Goal: Contribute content: Contribute content

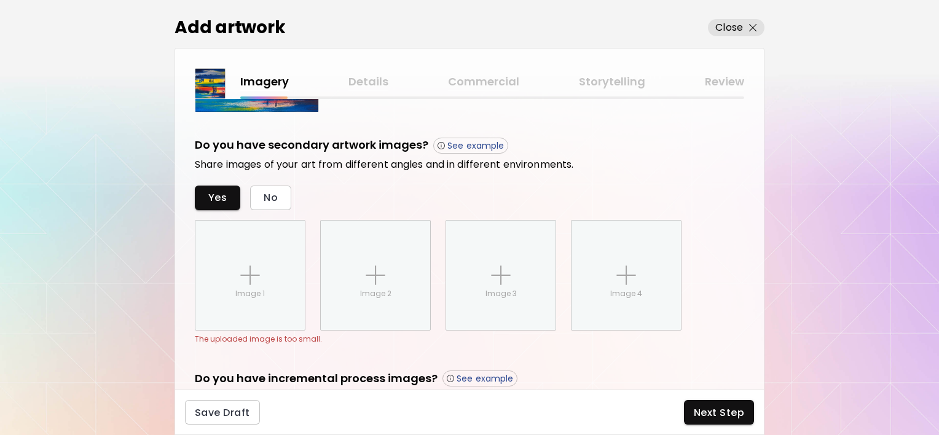
scroll to position [248, 0]
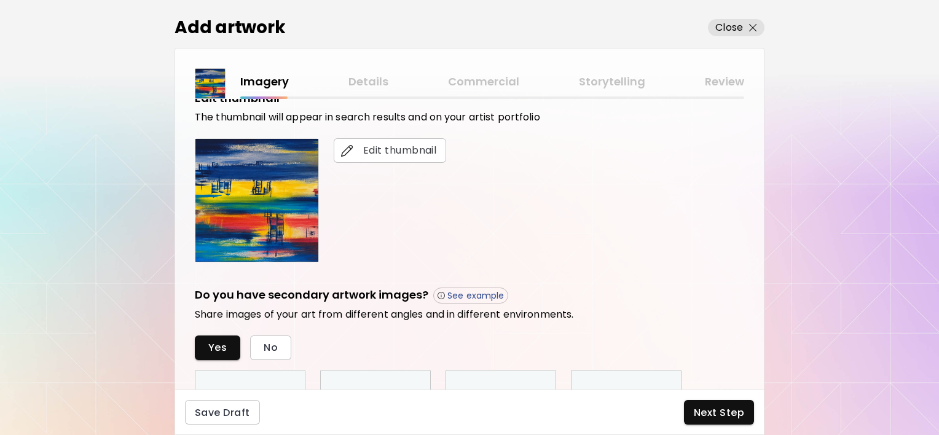
click at [375, 78] on div "Imagery Details Commercial Storytelling Review" at bounding box center [492, 82] width 504 height 18
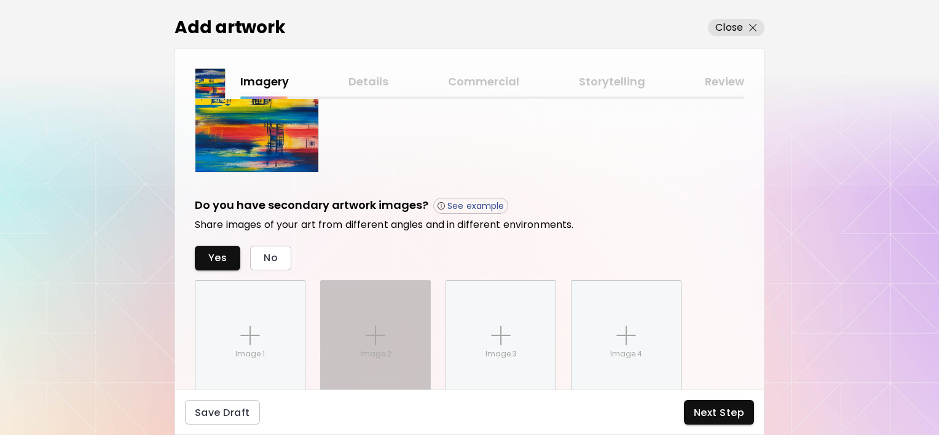
scroll to position [433, 0]
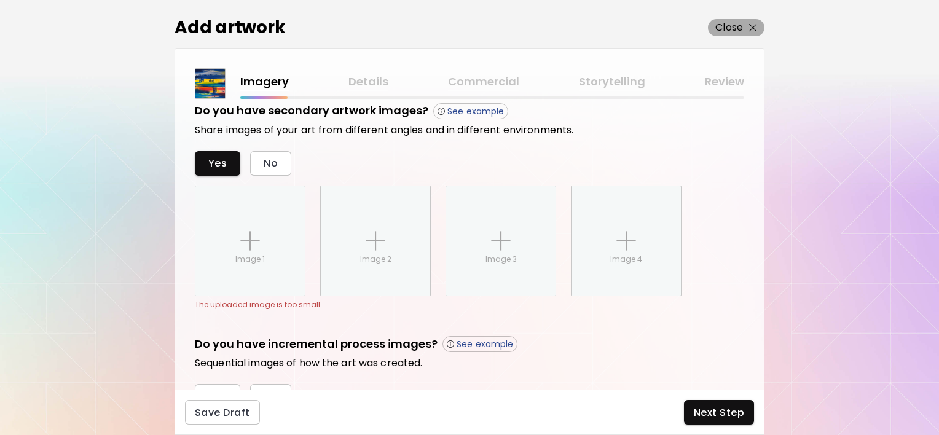
click at [753, 26] on img "button" at bounding box center [753, 28] width 8 height 8
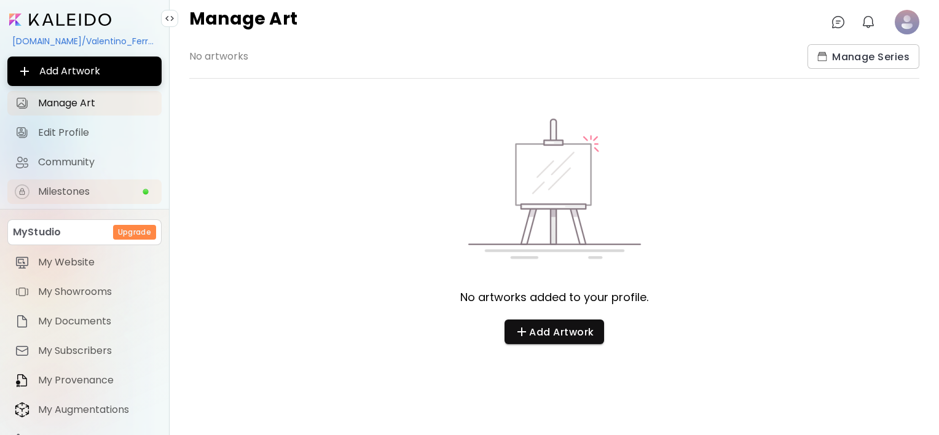
scroll to position [57, 0]
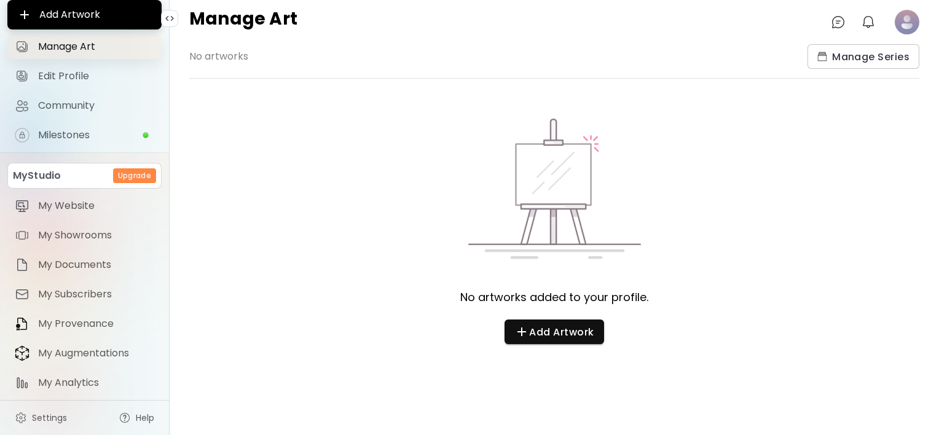
click at [79, 52] on span "Manage Art" at bounding box center [96, 47] width 116 height 12
click at [76, 77] on span "Edit Profile" at bounding box center [96, 76] width 116 height 12
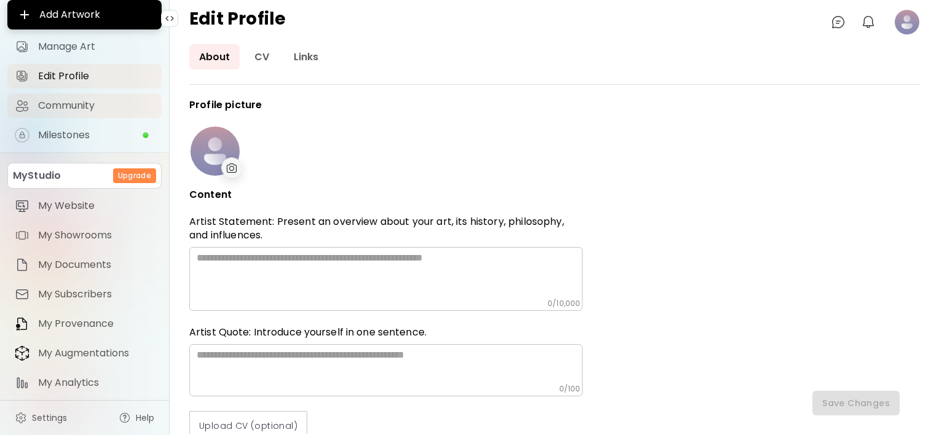
click at [74, 106] on span "Community" at bounding box center [96, 106] width 116 height 12
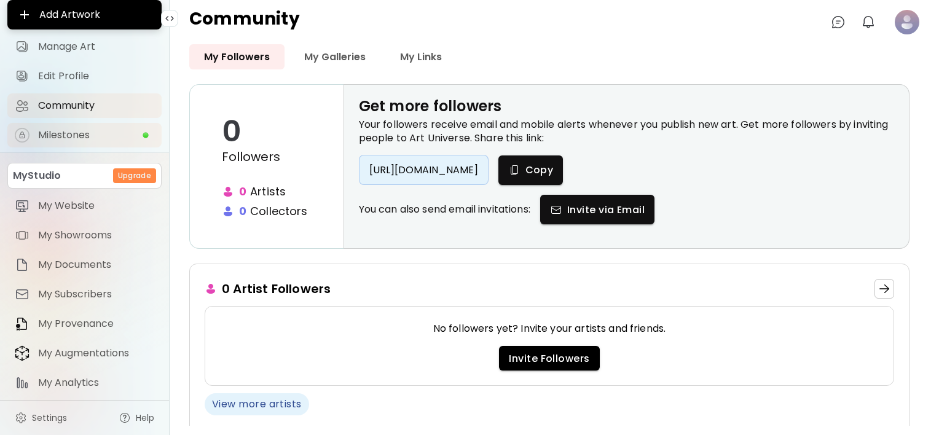
click at [67, 144] on link "Milestones" at bounding box center [84, 135] width 154 height 25
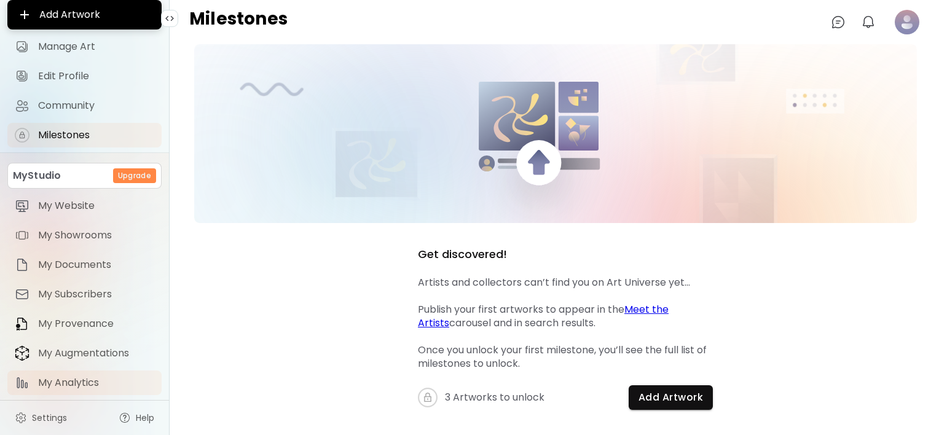
click at [75, 383] on span "My Analytics" at bounding box center [96, 383] width 116 height 12
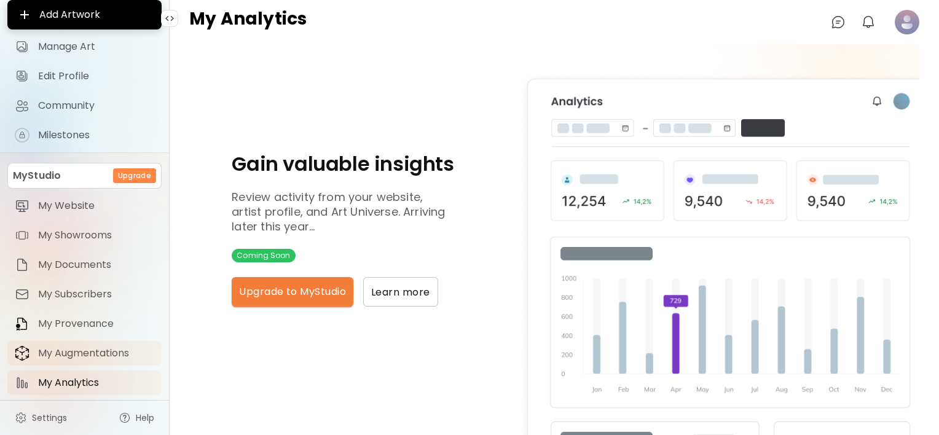
click at [71, 352] on span "My Augmentations" at bounding box center [96, 353] width 116 height 12
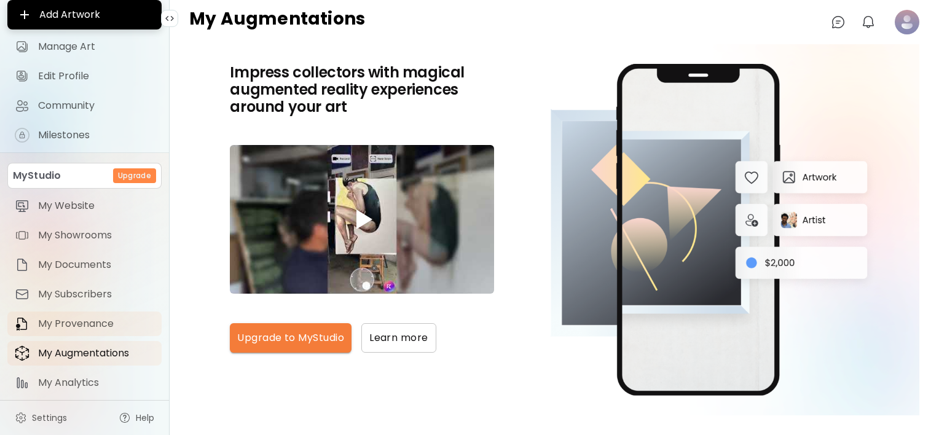
click at [62, 313] on link "My Provenance" at bounding box center [84, 324] width 154 height 25
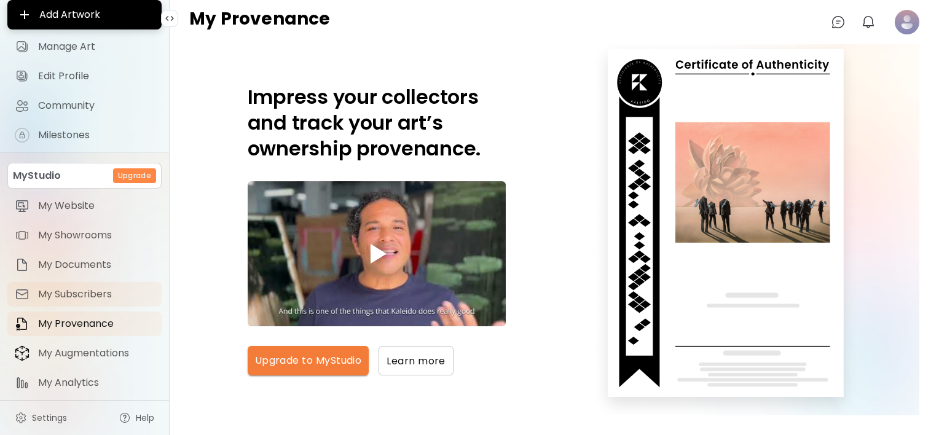
click at [61, 290] on span "My Subscribers" at bounding box center [96, 294] width 116 height 12
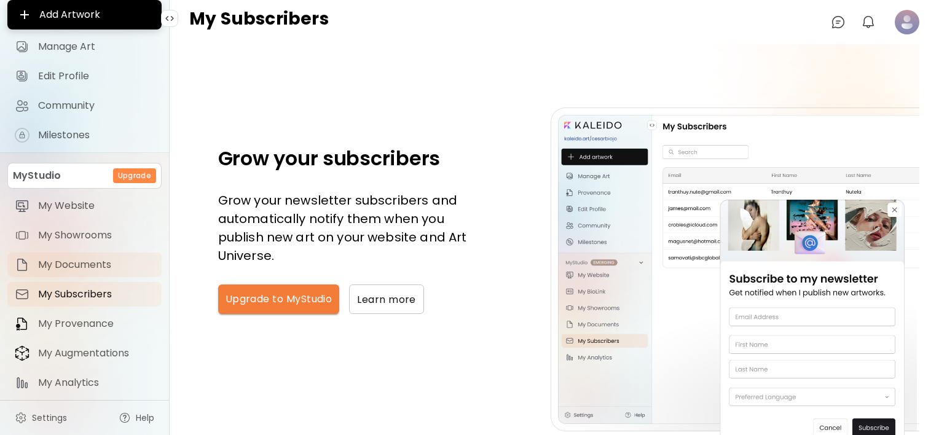
click at [57, 265] on span "My Documents" at bounding box center [96, 265] width 116 height 12
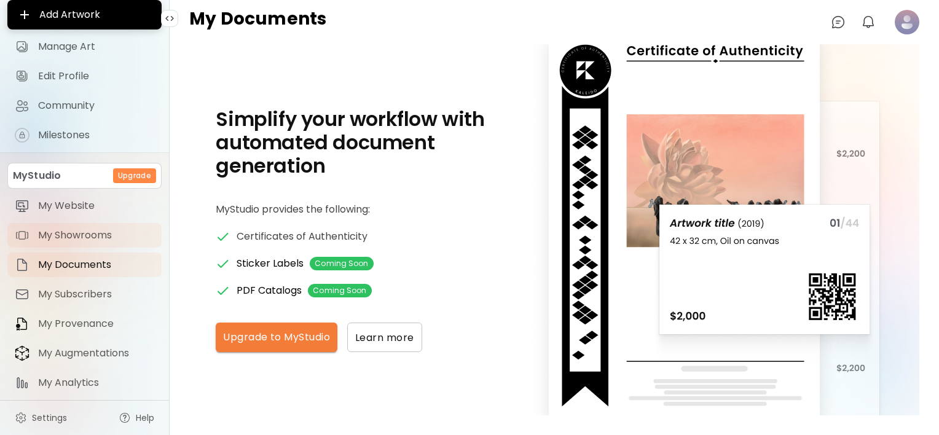
click at [54, 240] on span "My Showrooms" at bounding box center [96, 235] width 116 height 12
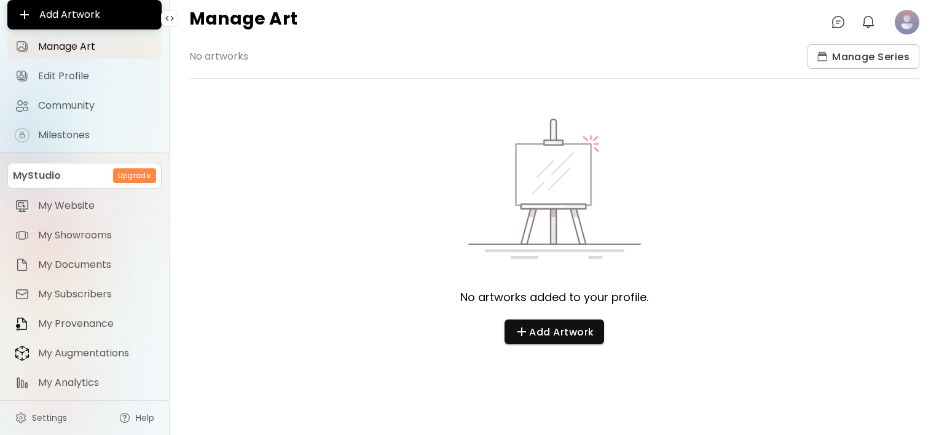
click at [201, 47] on span "No artworks" at bounding box center [493, 56] width 608 height 24
click at [205, 61] on span "No artworks" at bounding box center [493, 56] width 608 height 24
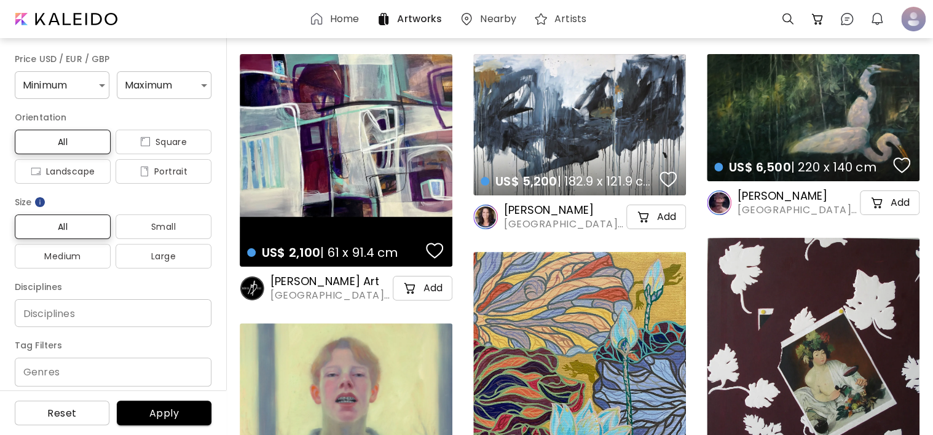
click at [375, 140] on div "US$ 2,100 | 61 x 91.4 cm details" at bounding box center [346, 160] width 213 height 213
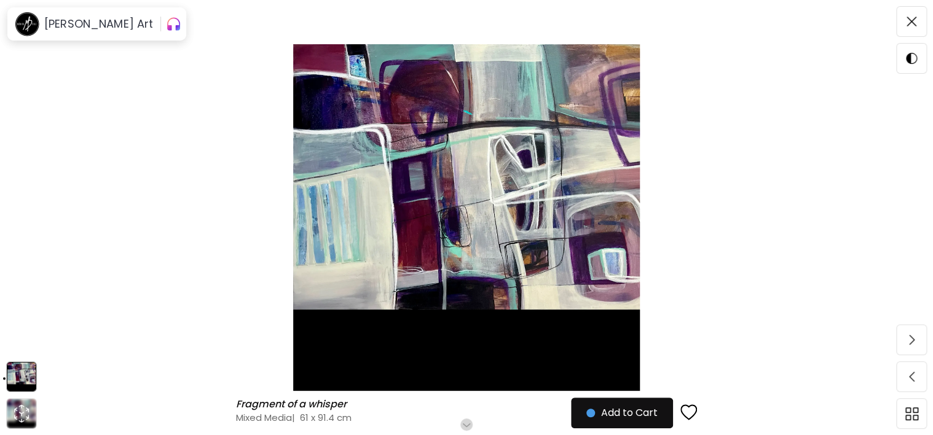
click at [166, 29] on img "button" at bounding box center [173, 24] width 15 height 20
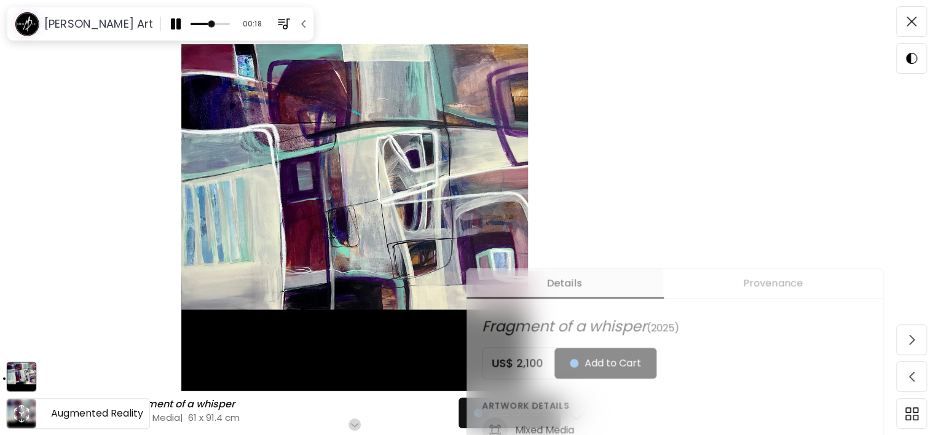
click at [12, 415] on icon "animation" at bounding box center [22, 414] width 20 height 20
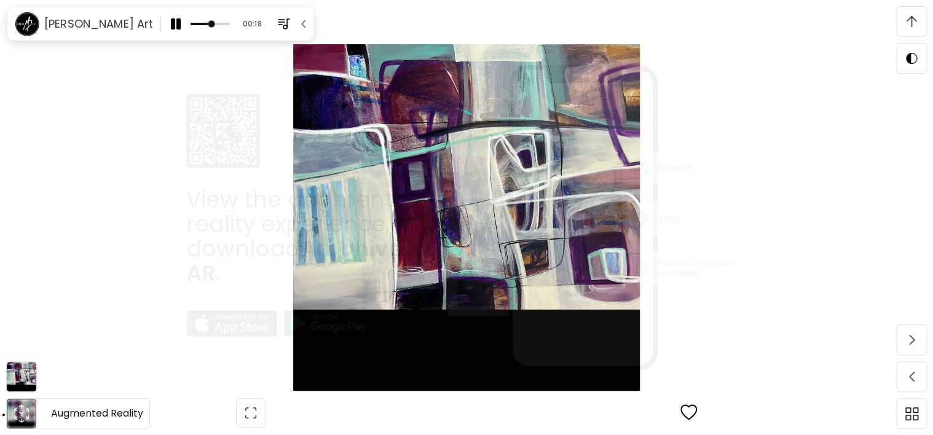
scroll to position [240, 0]
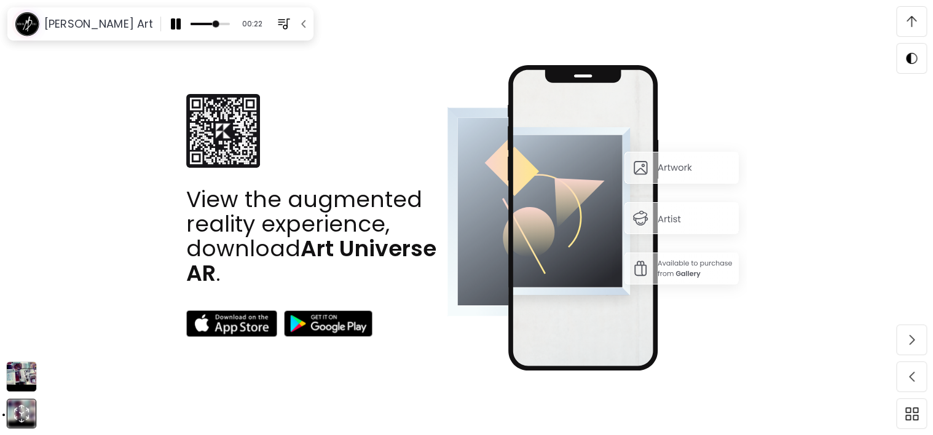
click at [681, 211] on img at bounding box center [597, 217] width 300 height 305
click at [668, 170] on img at bounding box center [597, 217] width 300 height 305
drag, startPoint x: 198, startPoint y: 27, endPoint x: 203, endPoint y: 22, distance: 7.4
click at [221, 22] on span at bounding box center [224, 23] width 7 height 7
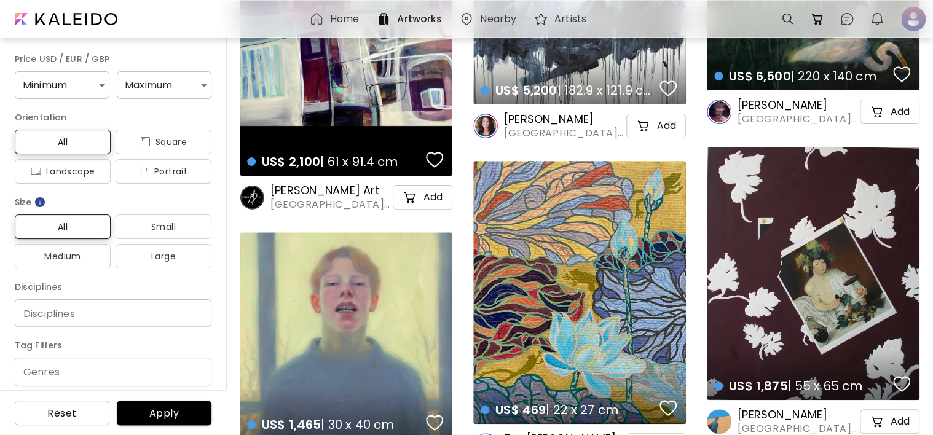
scroll to position [246, 0]
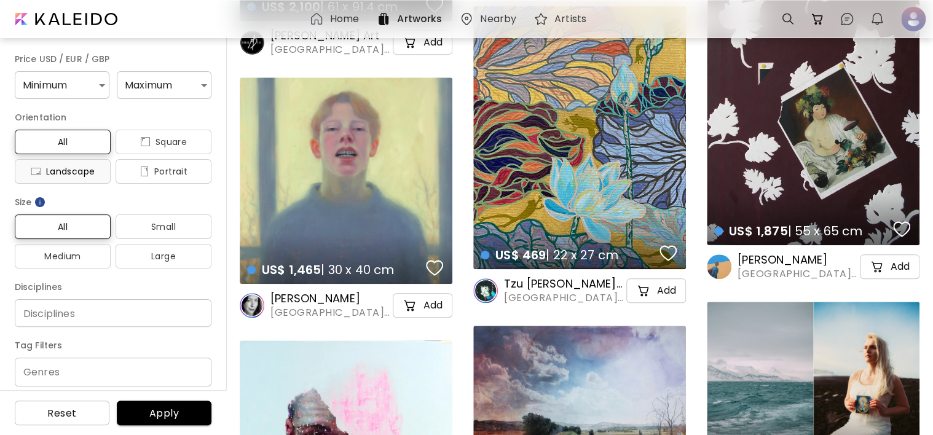
click at [90, 172] on span "Landscape" at bounding box center [63, 171] width 76 height 15
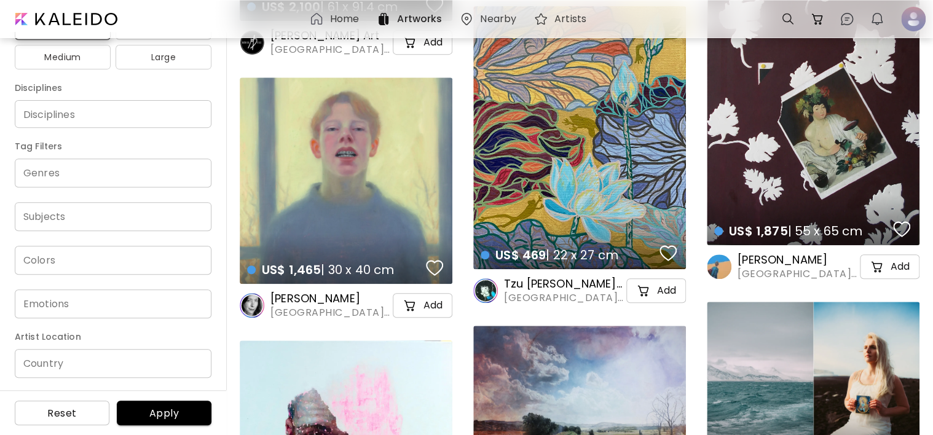
scroll to position [199, 0]
click at [76, 361] on input "Country" at bounding box center [113, 363] width 197 height 29
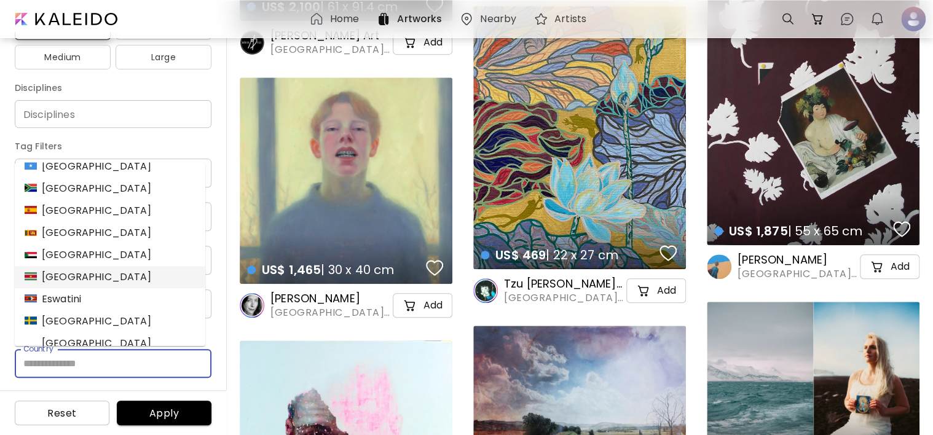
scroll to position [3441, 0]
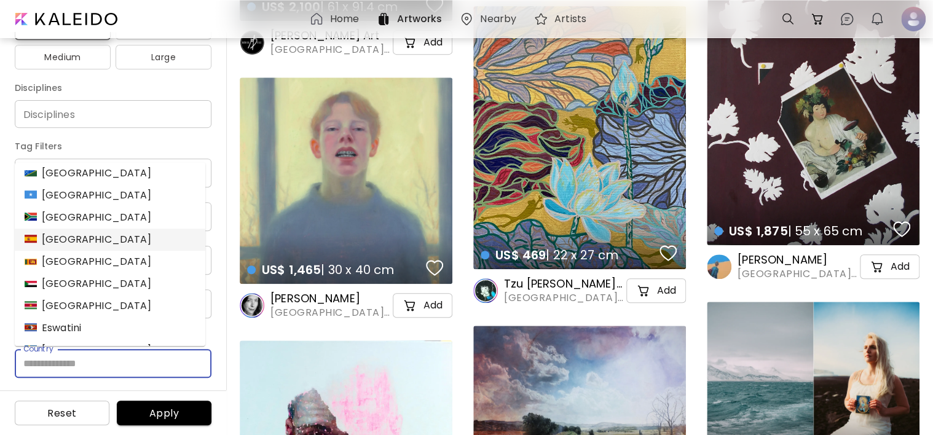
click at [61, 245] on div "Spain" at bounding box center [88, 239] width 127 height 15
type input "*****"
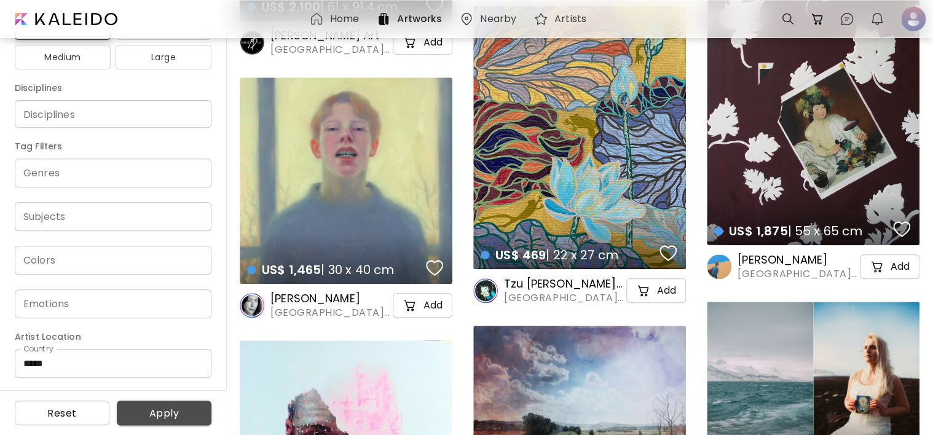
click at [147, 408] on span "Apply" at bounding box center [164, 413] width 75 height 13
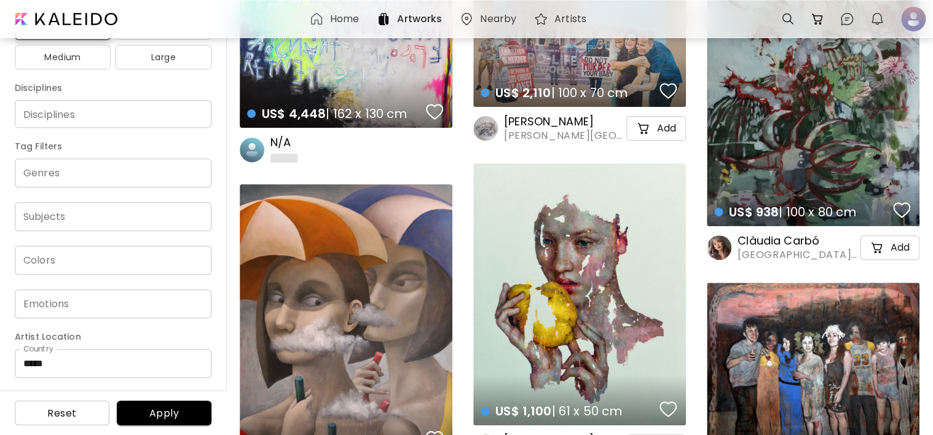
scroll to position [184, 0]
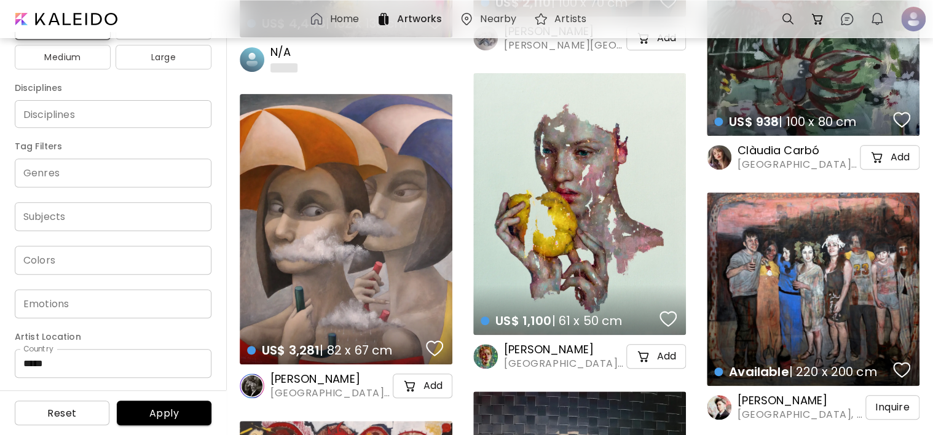
click at [396, 283] on div "US$ 3,281 | 82 x 67 cm details" at bounding box center [346, 229] width 213 height 270
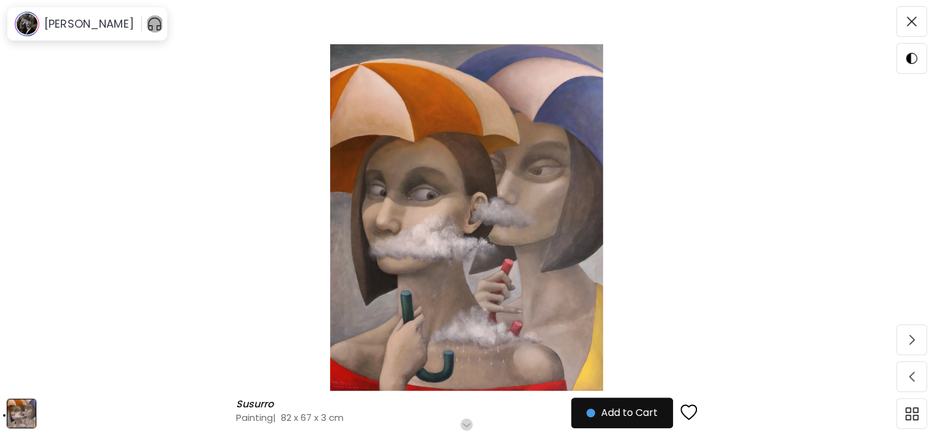
click at [156, 29] on img "button" at bounding box center [154, 24] width 15 height 20
click at [263, 23] on img "button" at bounding box center [264, 24] width 15 height 15
click at [263, 22] on img "button" at bounding box center [264, 24] width 15 height 15
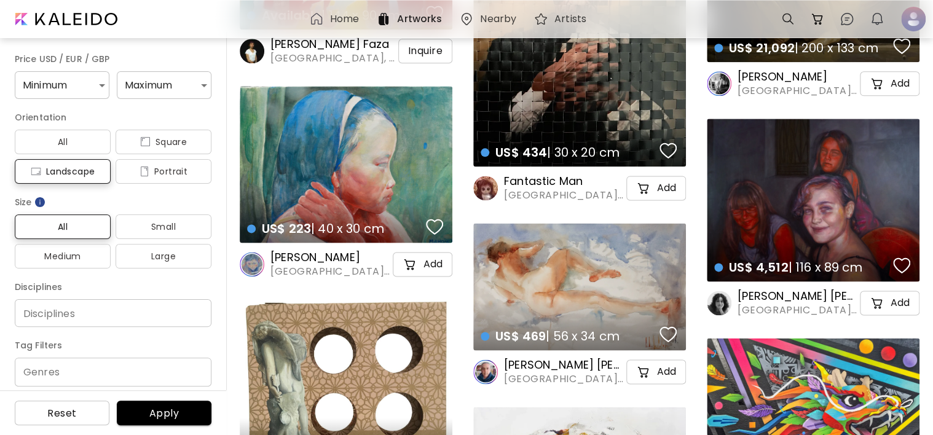
scroll to position [799, 0]
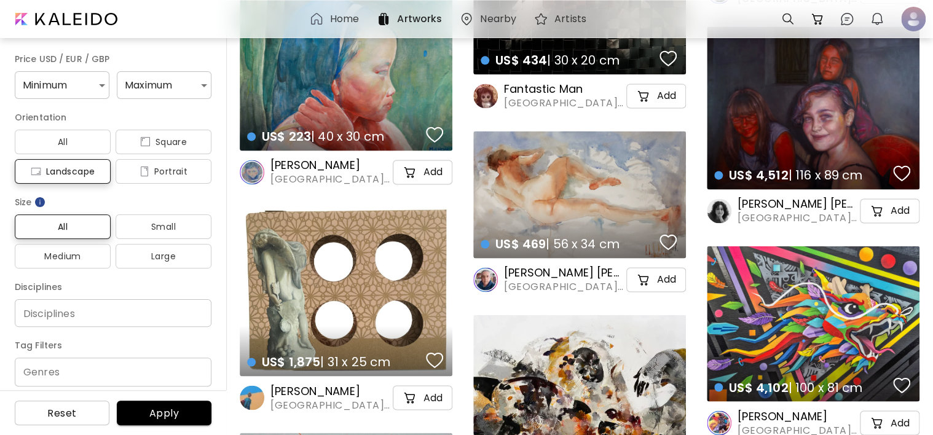
click at [602, 191] on div "US$ 469 | 56 x 34 cm details" at bounding box center [579, 194] width 213 height 127
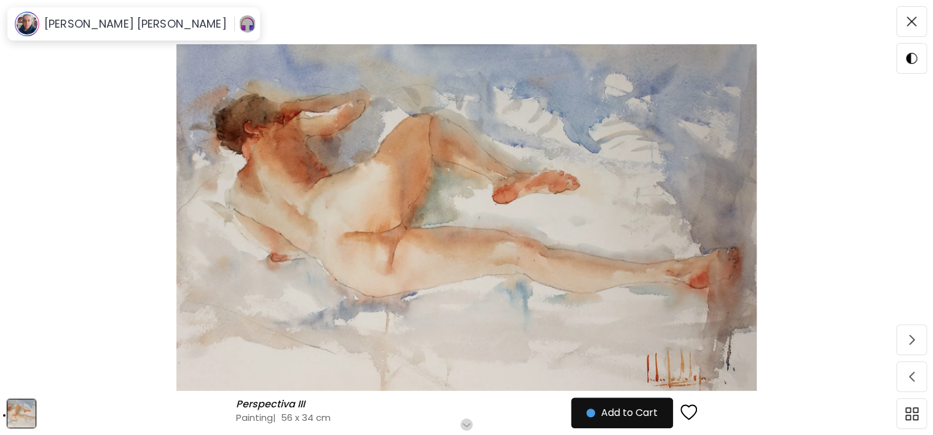
click at [240, 29] on img "button" at bounding box center [247, 24] width 15 height 20
click at [350, 20] on img "button" at bounding box center [357, 24] width 15 height 15
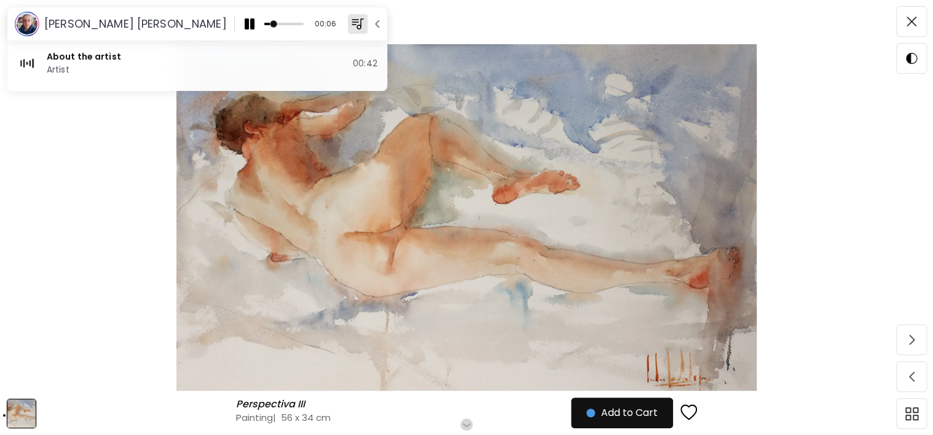
click at [350, 20] on img "button" at bounding box center [357, 24] width 15 height 15
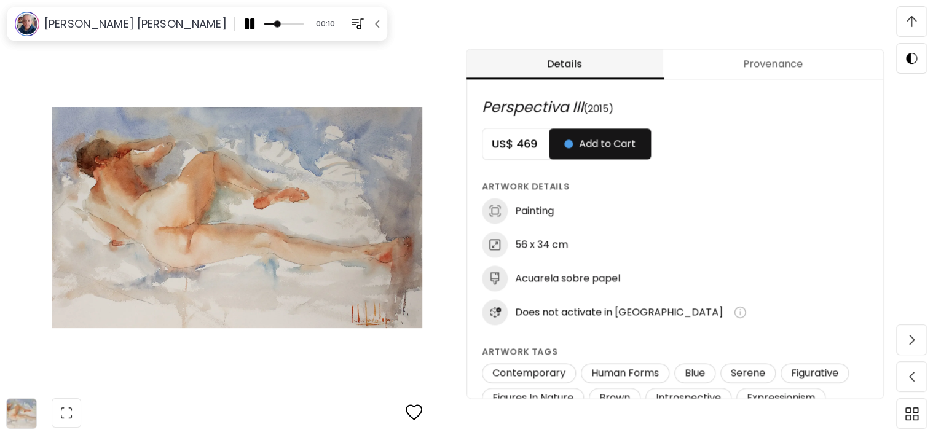
scroll to position [614, 0]
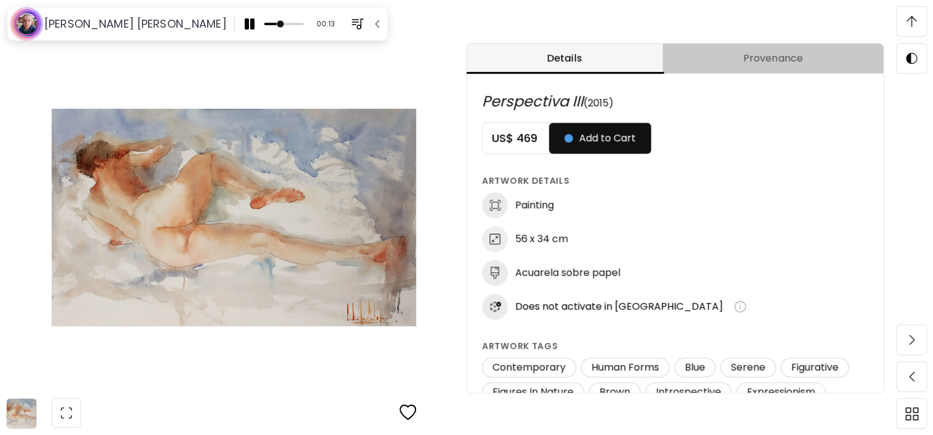
click at [747, 69] on button "Provenance" at bounding box center [772, 59] width 221 height 30
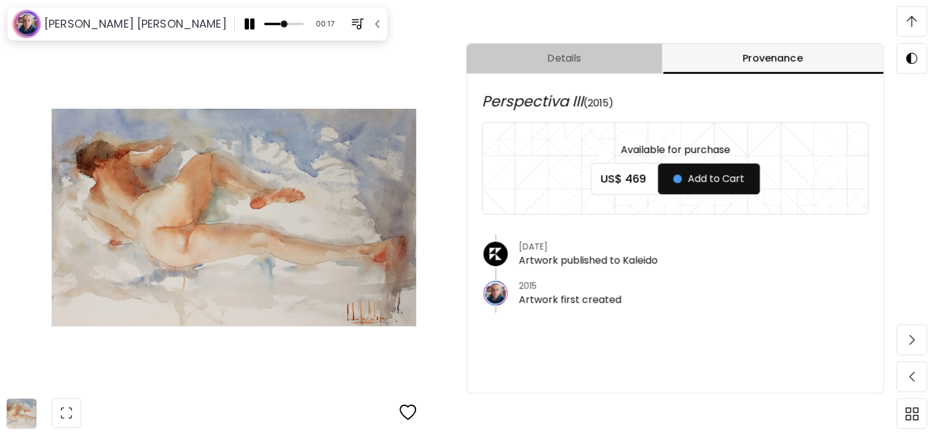
click at [610, 58] on span "Details" at bounding box center [564, 58] width 181 height 15
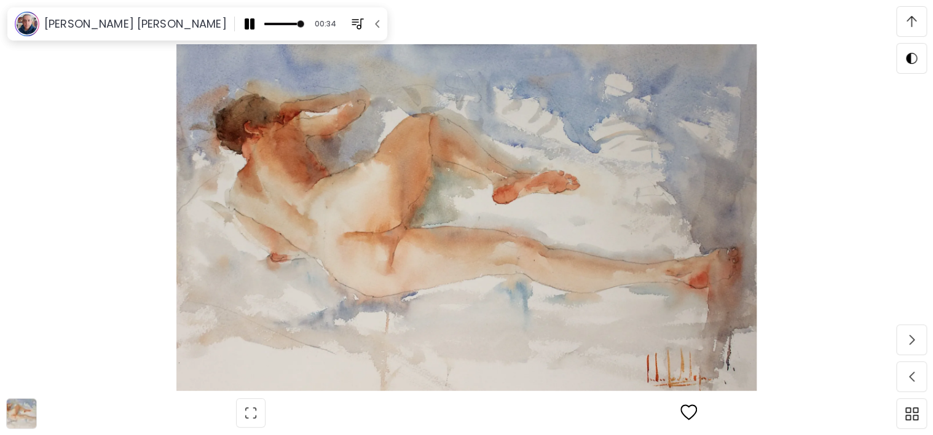
scroll to position [1902, 0]
click at [371, 24] on img "button" at bounding box center [377, 24] width 12 height 12
click at [912, 55] on img at bounding box center [911, 58] width 11 height 11
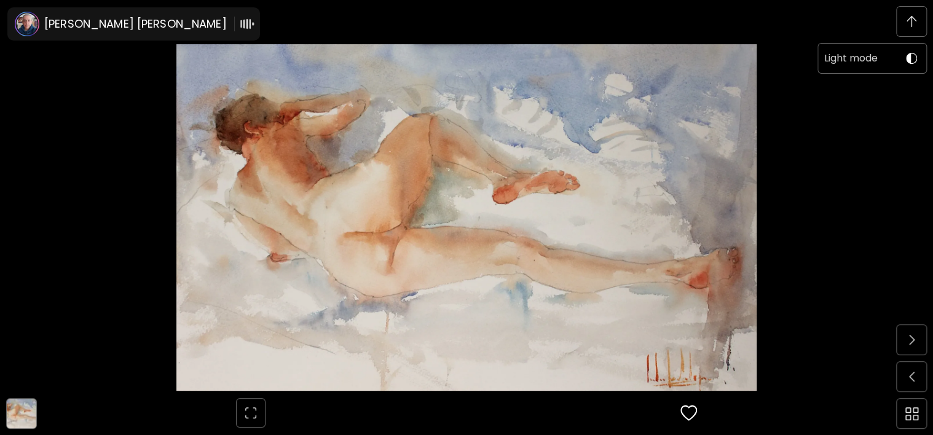
click at [912, 55] on img at bounding box center [911, 58] width 11 height 11
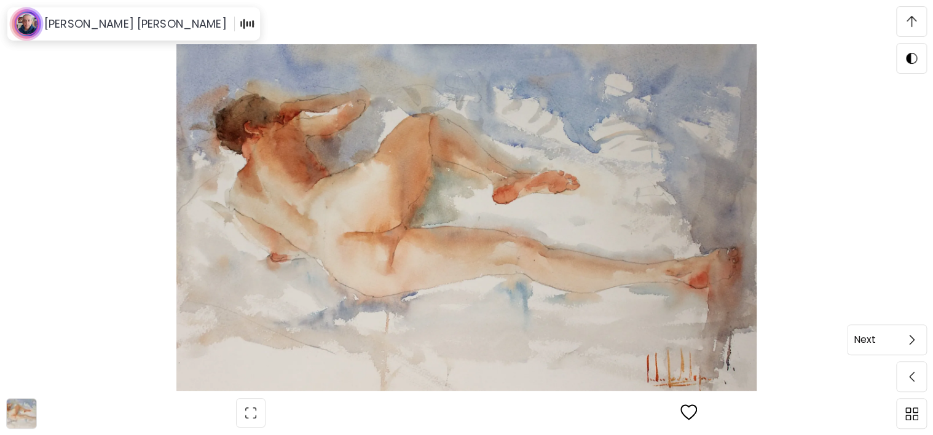
click at [902, 347] on span at bounding box center [911, 340] width 26 height 26
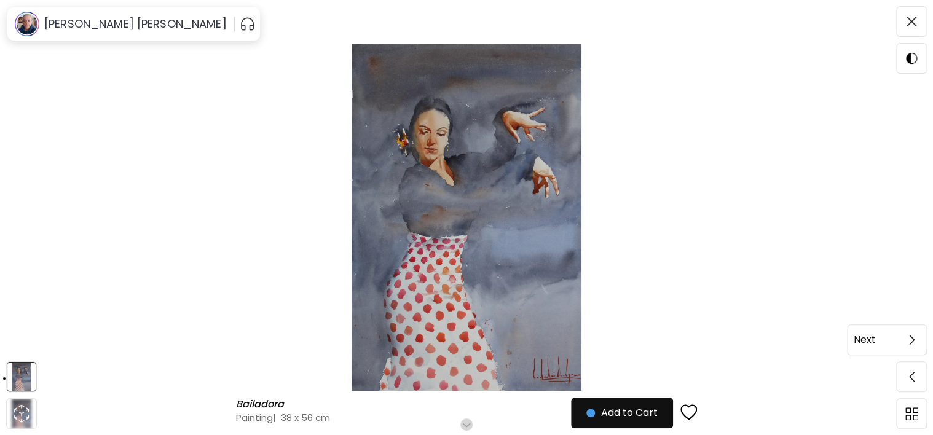
click at [909, 344] on img at bounding box center [912, 340] width 6 height 10
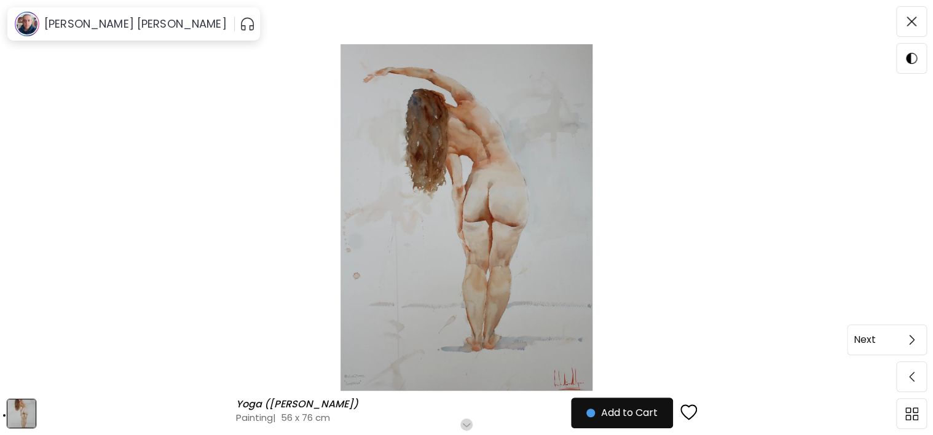
click at [909, 343] on img at bounding box center [912, 340] width 6 height 10
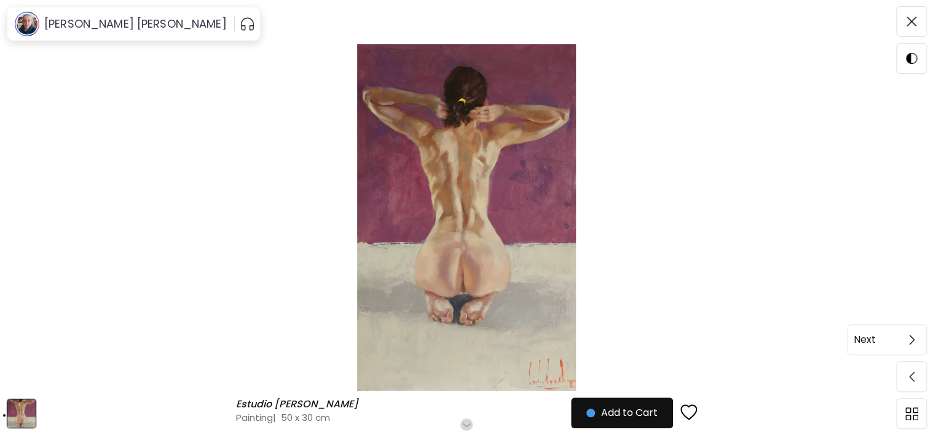
click at [917, 340] on span at bounding box center [911, 340] width 26 height 26
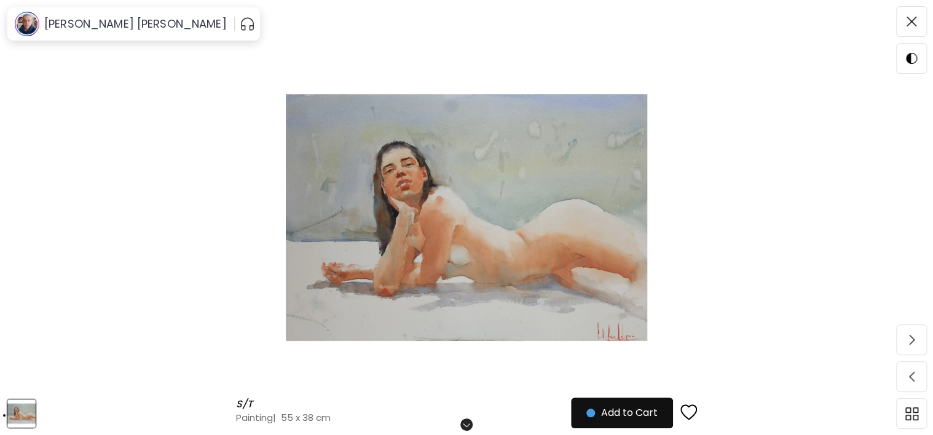
click at [917, 340] on span at bounding box center [911, 340] width 26 height 26
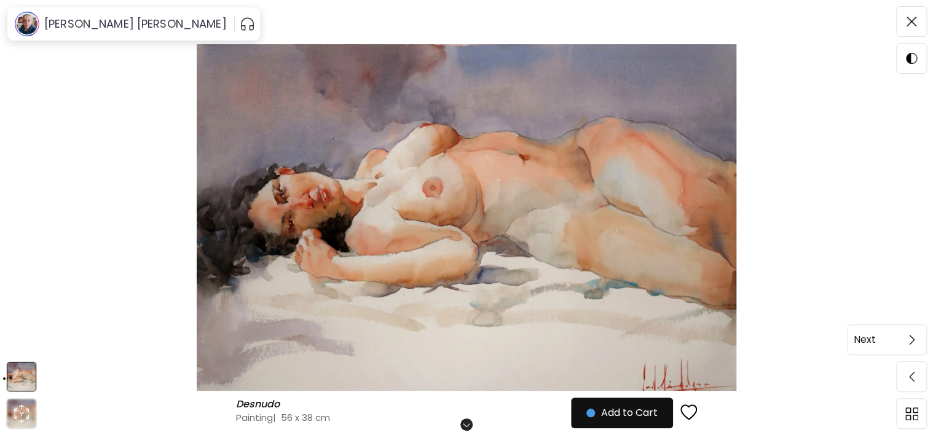
click at [917, 340] on span at bounding box center [911, 340] width 26 height 26
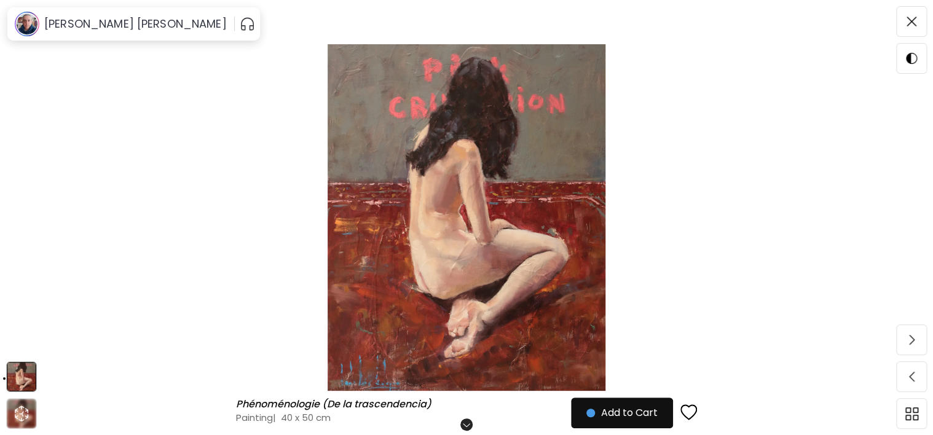
click at [917, 340] on span at bounding box center [911, 340] width 26 height 26
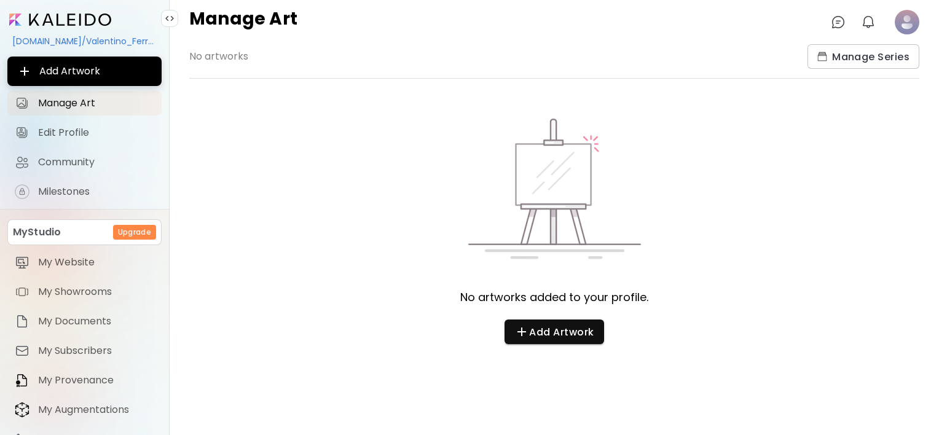
scroll to position [57, 0]
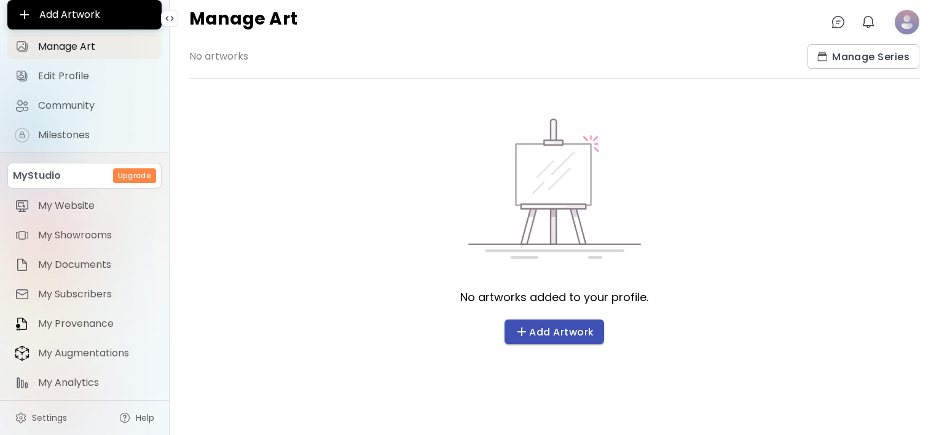
click at [531, 335] on span "Add Artwork" at bounding box center [553, 331] width 79 height 15
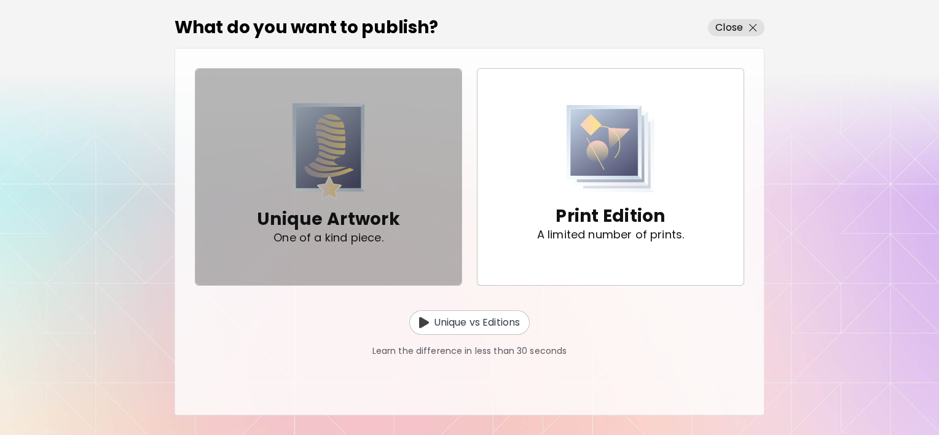
click at [406, 200] on span "Unique Artwork One of a kind piece." at bounding box center [328, 176] width 246 height 147
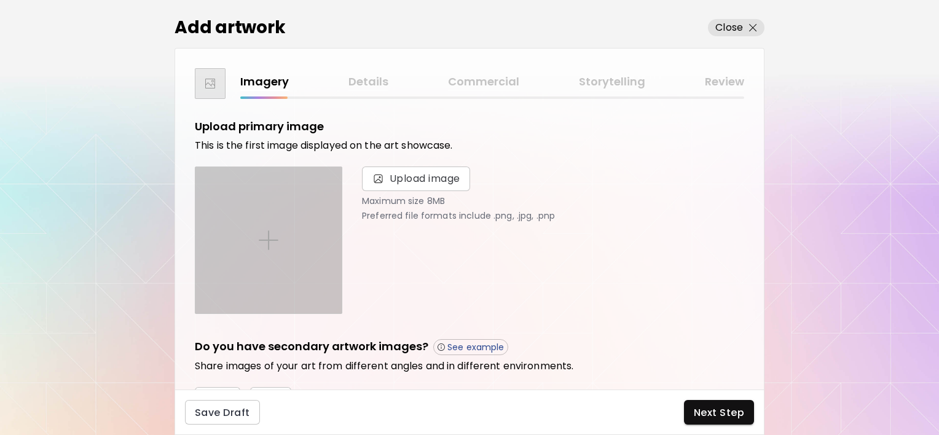
click at [266, 243] on img at bounding box center [269, 240] width 20 height 20
click at [0, 0] on input "file" at bounding box center [0, 0] width 0 height 0
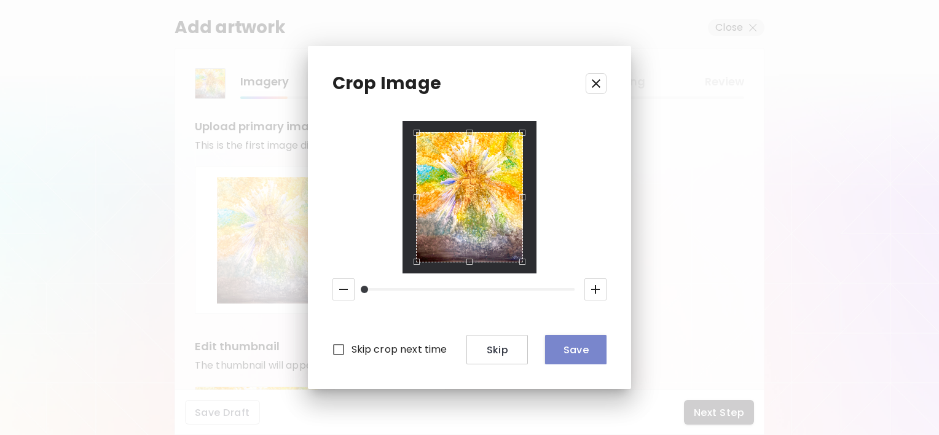
click at [578, 350] on span "Save" at bounding box center [576, 349] width 42 height 13
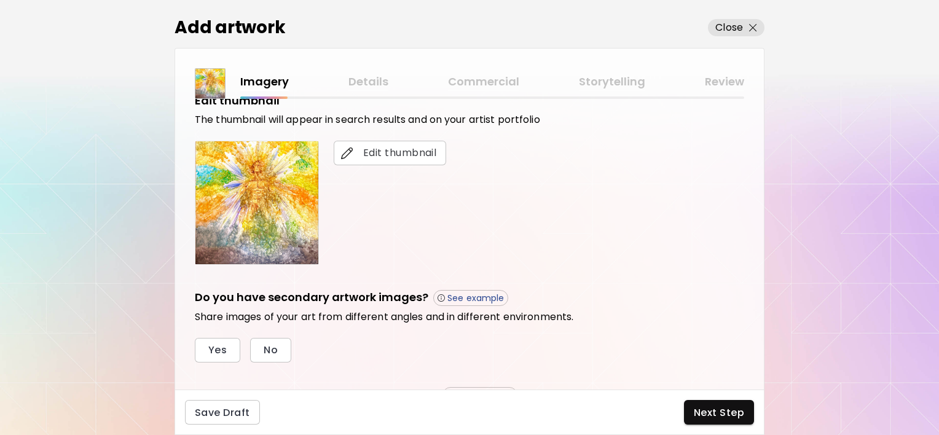
scroll to position [307, 0]
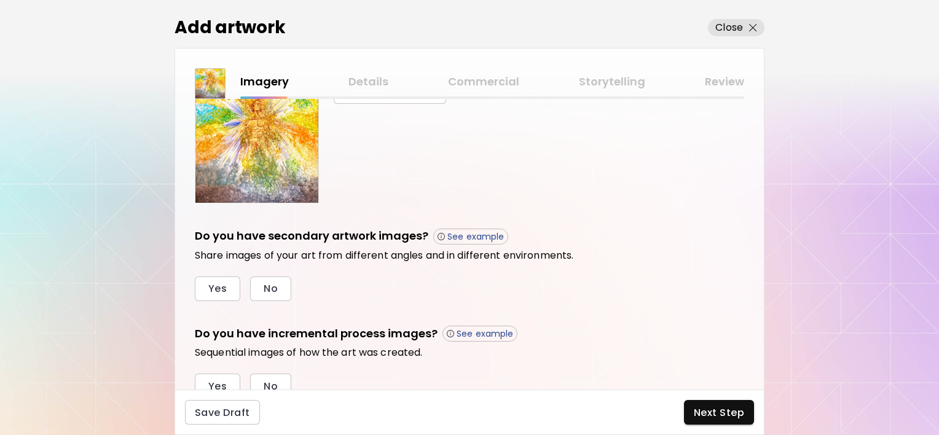
drag, startPoint x: 528, startPoint y: 271, endPoint x: 381, endPoint y: 260, distance: 147.9
click at [381, 260] on h6 "Share images of your art from different angles and in different environments." at bounding box center [469, 255] width 549 height 12
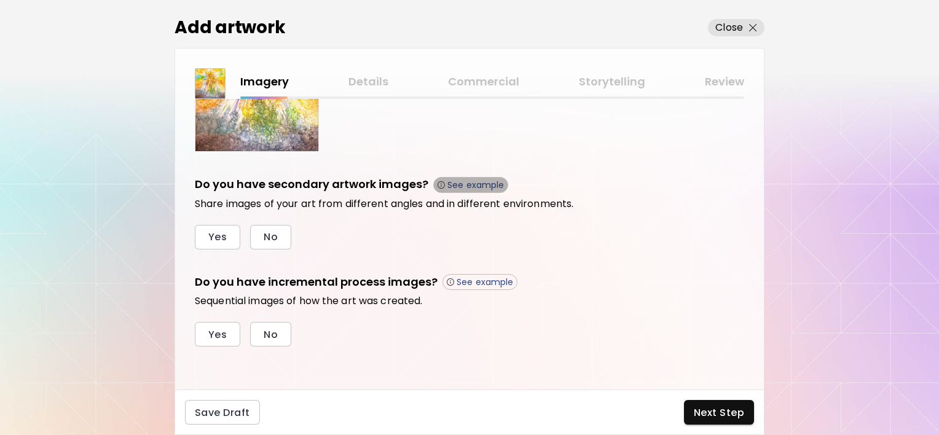
click at [479, 189] on button "See example" at bounding box center [470, 185] width 75 height 16
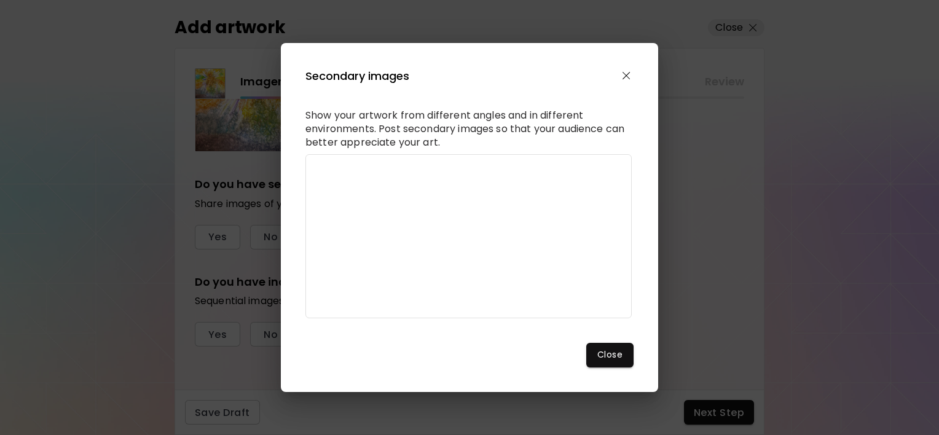
scroll to position [0, 0]
click at [626, 72] on img "button" at bounding box center [626, 76] width 8 height 8
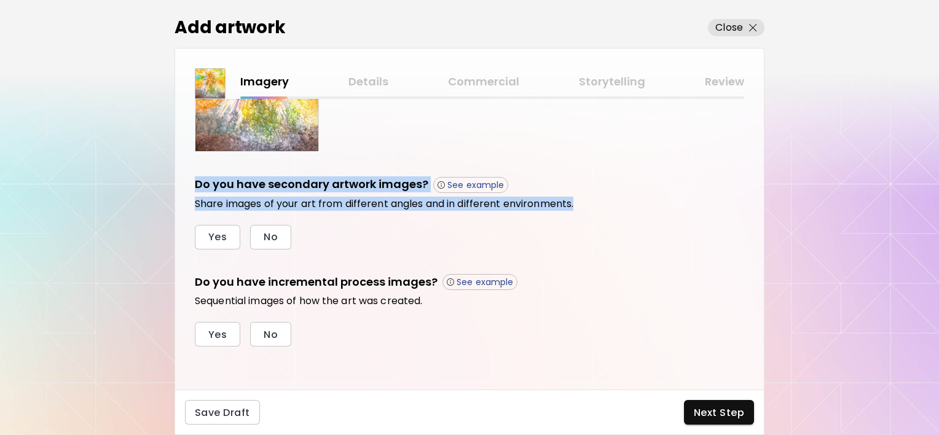
drag, startPoint x: 583, startPoint y: 202, endPoint x: 192, endPoint y: 186, distance: 391.1
click at [192, 186] on div "Upload primary image This is the first image displayed on the art showcase. Cha…" at bounding box center [469, 244] width 589 height 291
drag, startPoint x: 192, startPoint y: 186, endPoint x: 208, endPoint y: 186, distance: 16.0
copy div "Do you have secondary artwork images? See example Share images of your art from…"
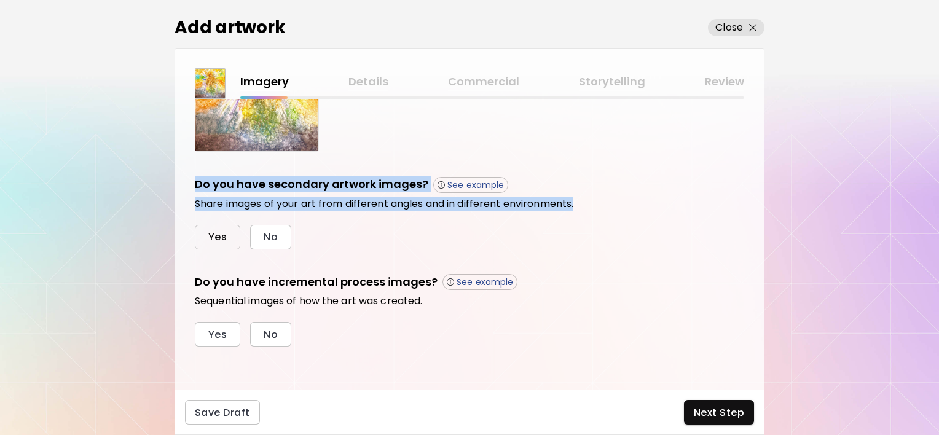
click at [219, 237] on span "Yes" at bounding box center [217, 236] width 18 height 13
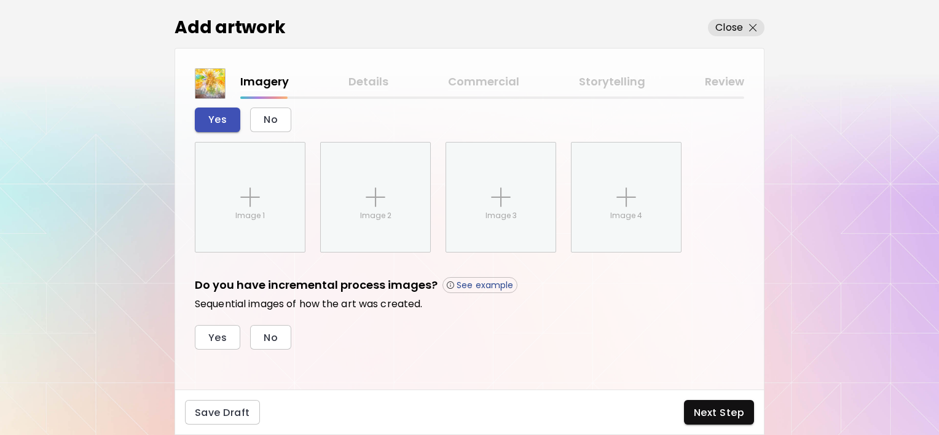
scroll to position [479, 0]
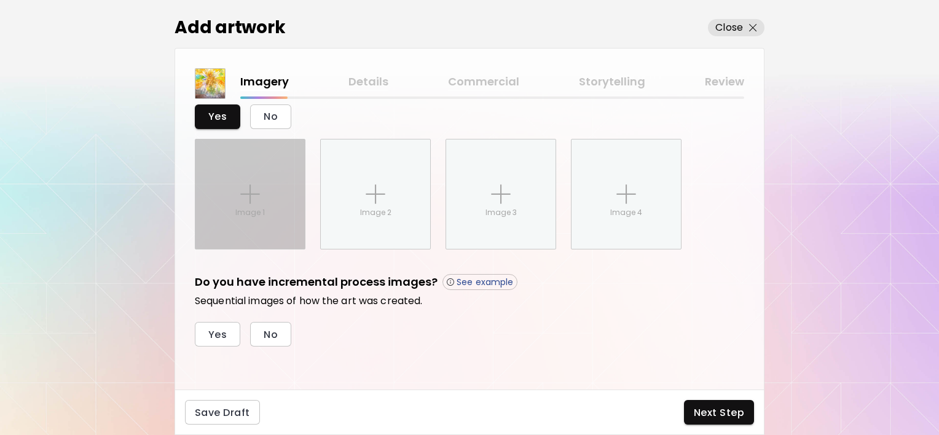
click at [241, 208] on p "Image 1" at bounding box center [249, 212] width 29 height 11
click at [0, 0] on input "Image 1" at bounding box center [0, 0] width 0 height 0
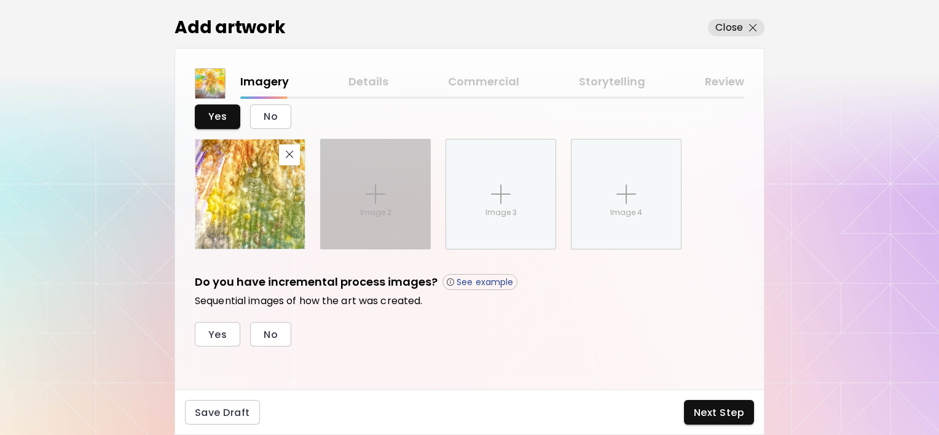
click at [393, 169] on div "Image 2" at bounding box center [375, 193] width 109 height 109
click at [0, 0] on input "Image 2" at bounding box center [0, 0] width 0 height 0
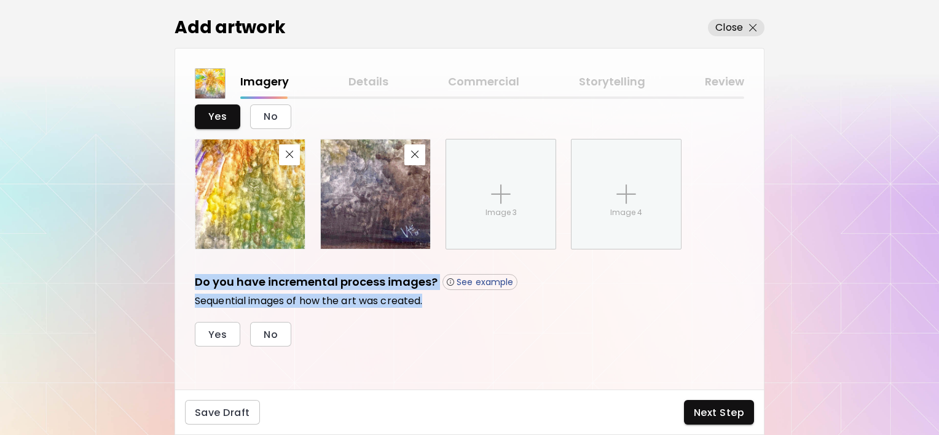
drag, startPoint x: 428, startPoint y: 302, endPoint x: 197, endPoint y: 285, distance: 231.7
click at [197, 285] on div "Do you have incremental process images? See example Sequential images of how th…" at bounding box center [469, 291] width 549 height 34
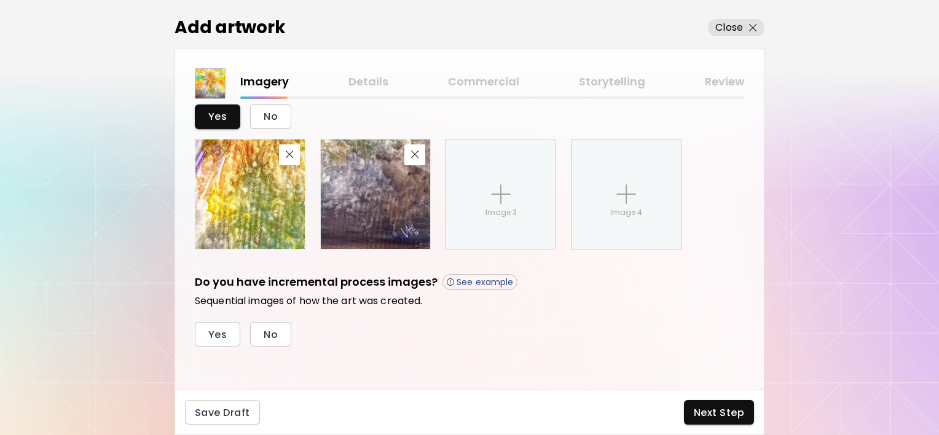
click at [405, 335] on div "Yes No" at bounding box center [469, 334] width 549 height 25
click at [283, 339] on button "No" at bounding box center [270, 334] width 41 height 25
click at [504, 287] on button "See example" at bounding box center [479, 282] width 75 height 16
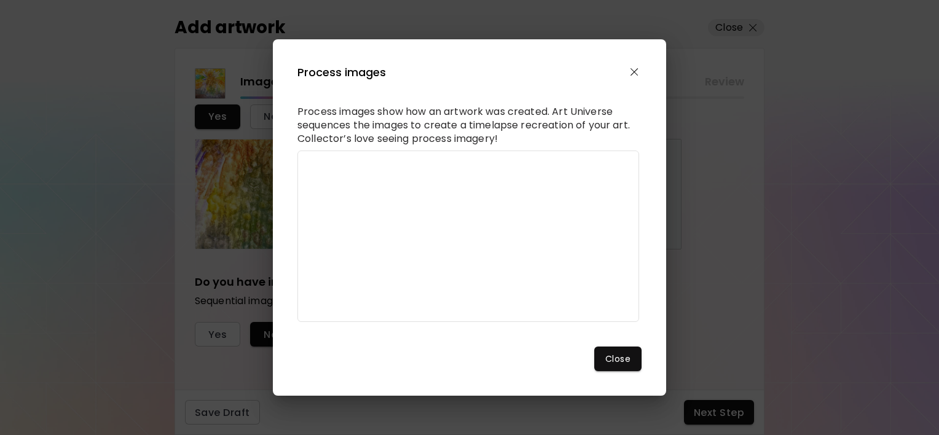
scroll to position [54, 0]
click at [637, 68] on img "button" at bounding box center [634, 72] width 8 height 8
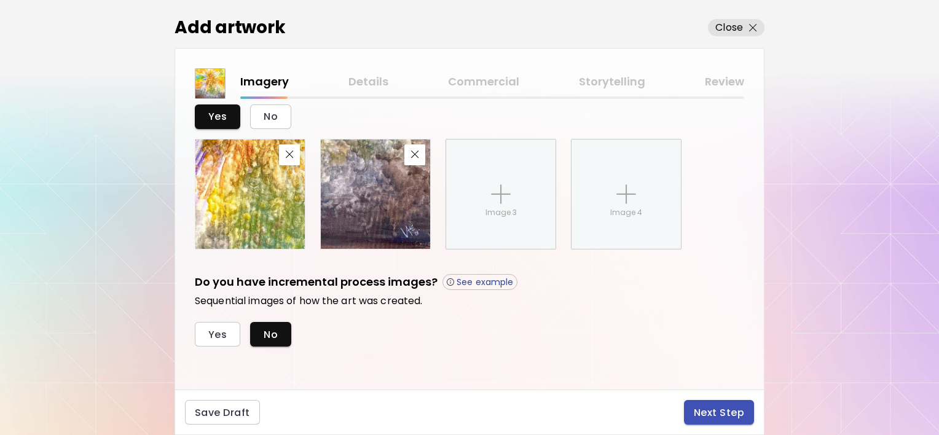
click at [705, 401] on button "Next Step" at bounding box center [719, 412] width 70 height 25
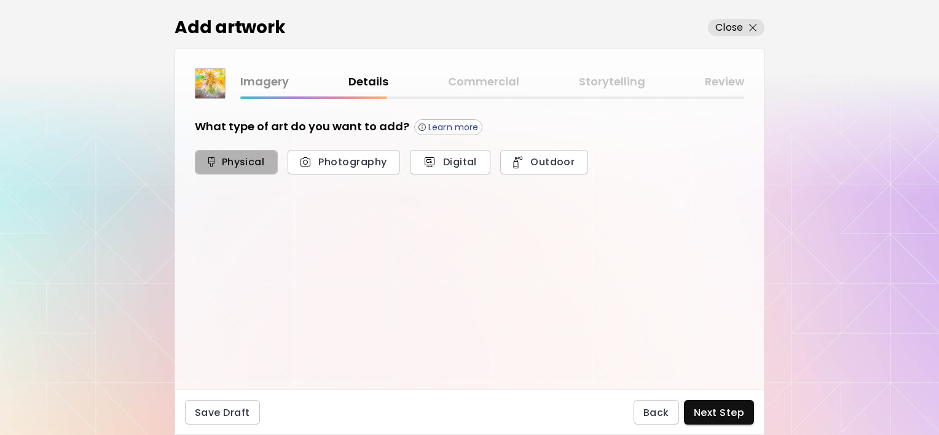
click at [258, 168] on button "Physical" at bounding box center [236, 162] width 83 height 25
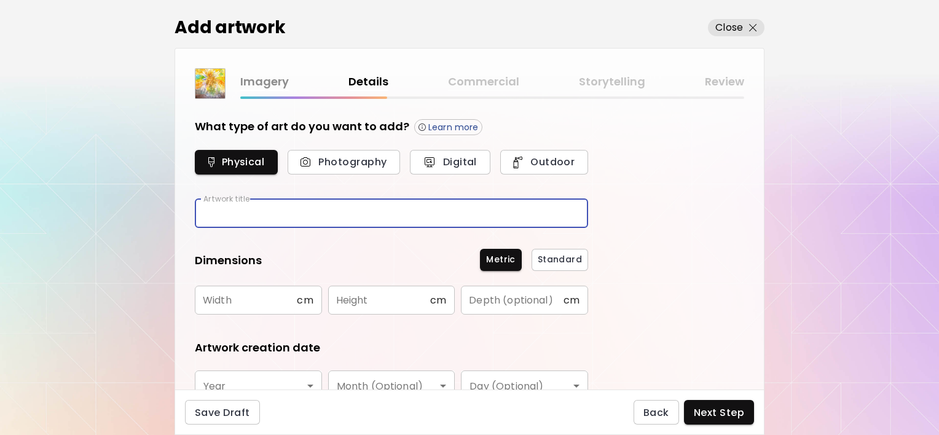
click at [270, 219] on input "text" at bounding box center [391, 213] width 393 height 29
